Goal: Task Accomplishment & Management: Use online tool/utility

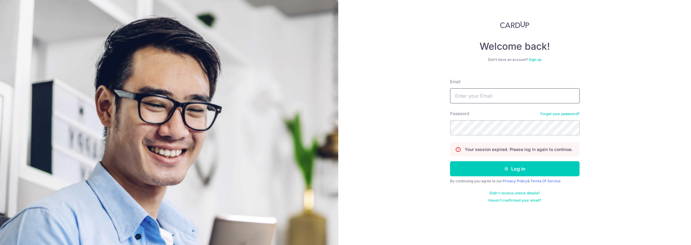
click at [508, 100] on input "Email" at bounding box center [515, 95] width 130 height 15
type input "[EMAIL_ADDRESS][DOMAIN_NAME]"
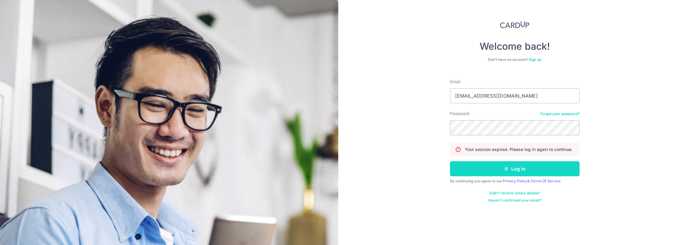
click at [500, 167] on button "Log in" at bounding box center [515, 168] width 130 height 15
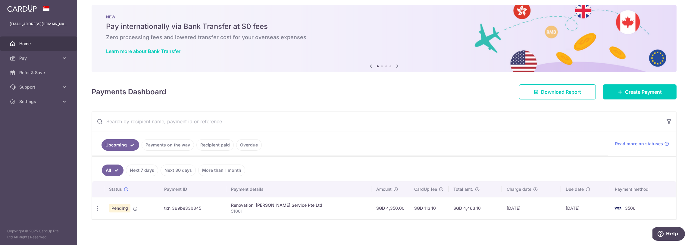
scroll to position [7, 0]
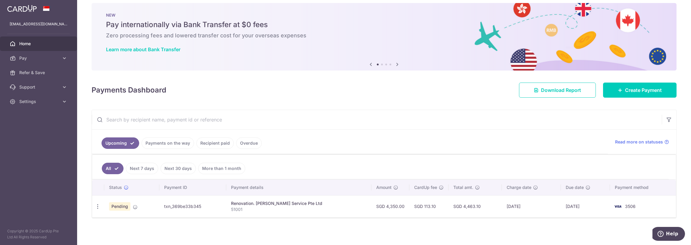
click at [109, 204] on span "Pending" at bounding box center [119, 206] width 21 height 8
click at [119, 204] on span "Pending" at bounding box center [119, 206] width 21 height 8
click at [257, 205] on div "Renovation. [PERSON_NAME] Service Pte Ltd" at bounding box center [299, 203] width 136 height 6
click at [561, 207] on td "[DATE]" at bounding box center [585, 206] width 49 height 22
click at [617, 206] on img at bounding box center [618, 206] width 12 height 7
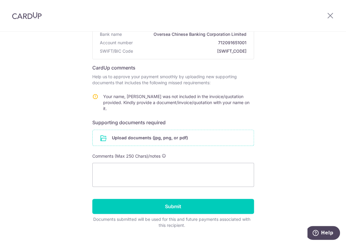
scroll to position [75, 0]
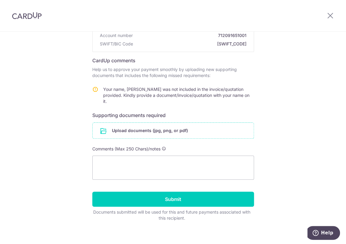
click at [117, 133] on input "file" at bounding box center [172, 131] width 161 height 16
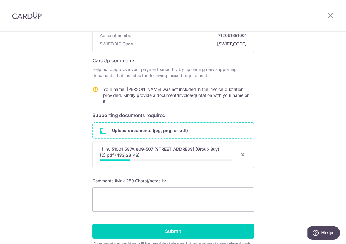
click at [194, 170] on div "Upload documents (jpg, png, or pdf) 1) Inv 51001_587A #09-507 Pasir Ris Dr 3 Si…" at bounding box center [172, 147] width 161 height 48
click at [192, 196] on textarea at bounding box center [172, 200] width 161 height 24
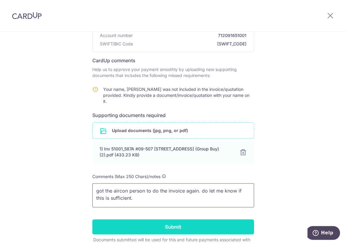
type textarea "got the aircon person to do the invoice again. do let me know if this is suffic…"
click at [189, 222] on input "Submit" at bounding box center [172, 227] width 161 height 15
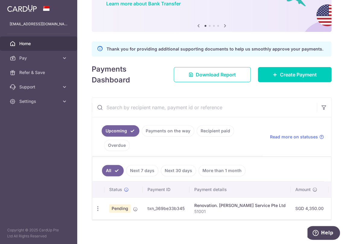
scroll to position [59, 0]
